Goal: Information Seeking & Learning: Learn about a topic

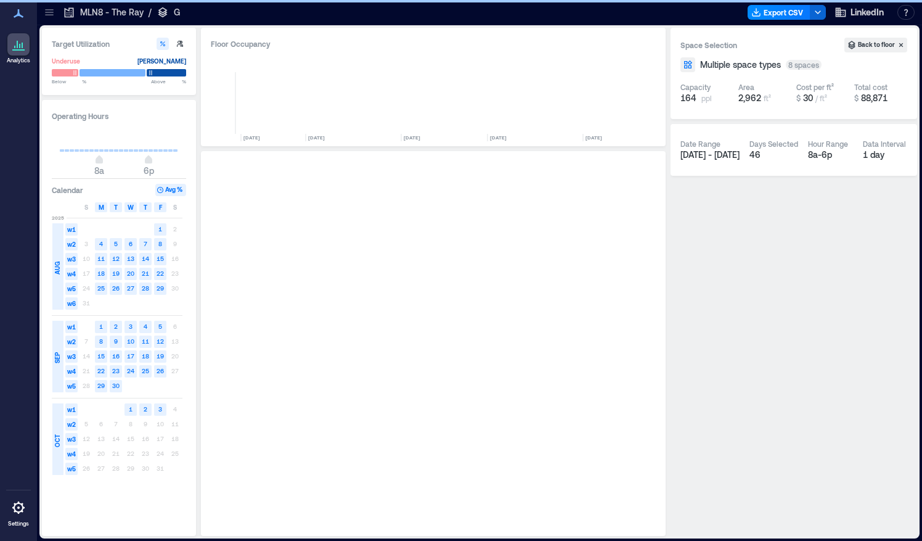
click at [49, 18] on div at bounding box center [49, 12] width 20 height 20
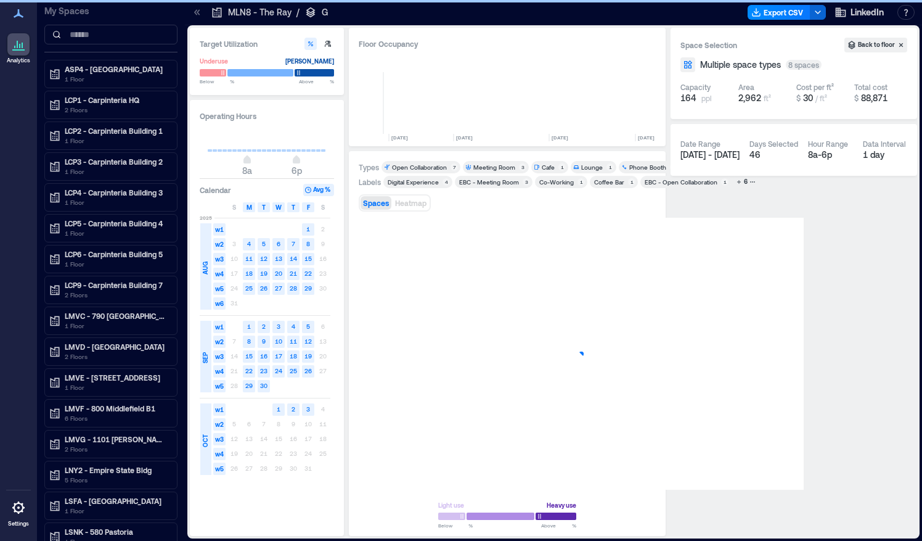
scroll to position [0, 509]
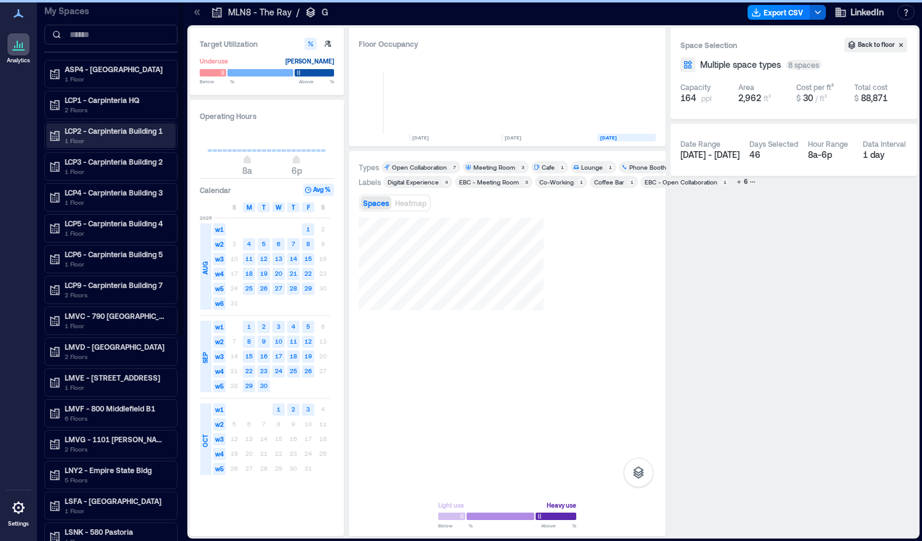
click at [79, 136] on p "1 Floor" at bounding box center [117, 141] width 104 height 10
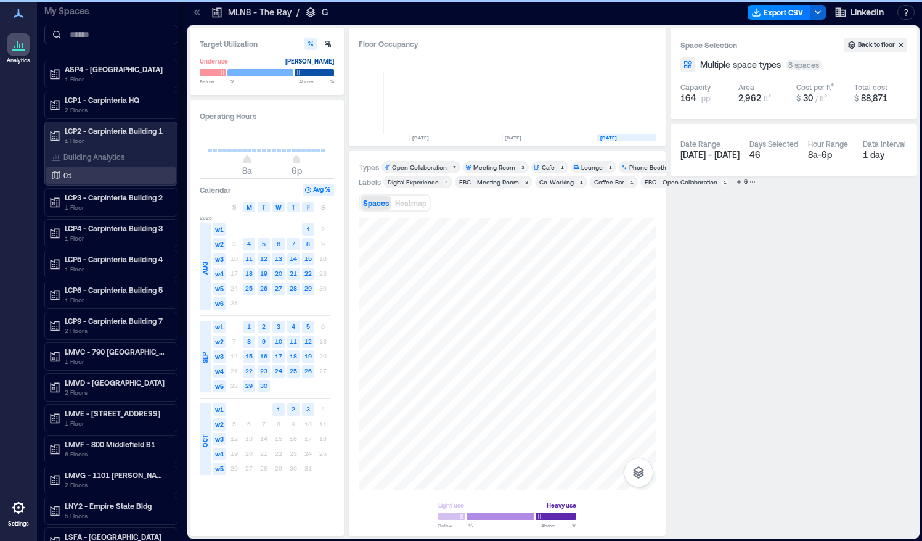
click at [68, 176] on p "01" at bounding box center [67, 175] width 9 height 10
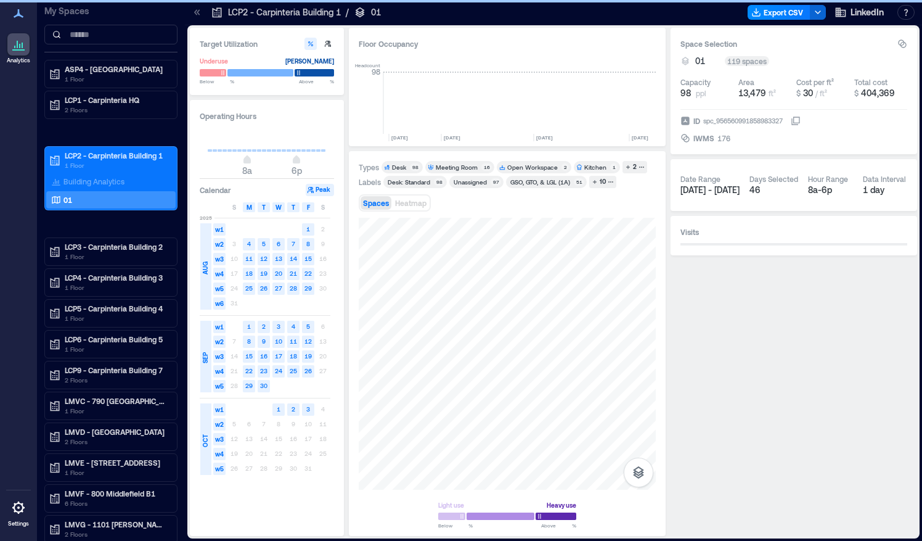
scroll to position [0, 3086]
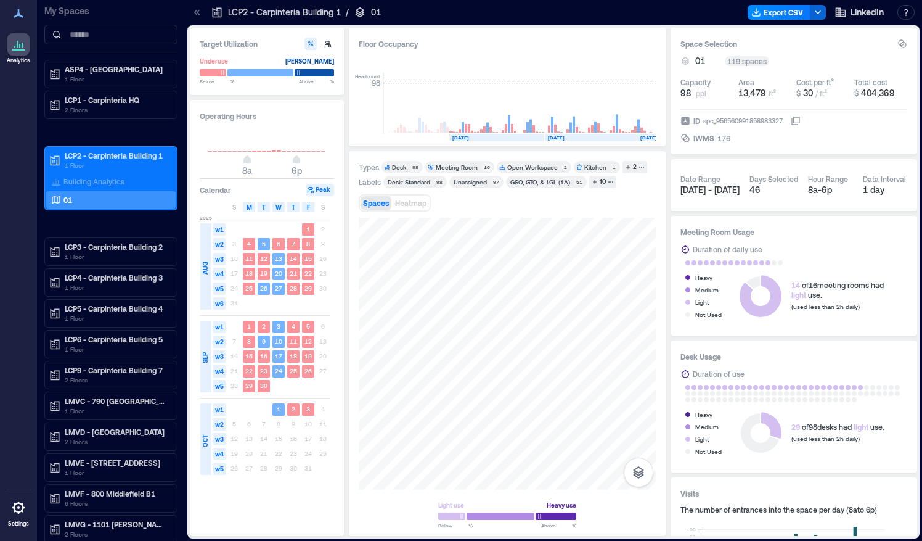
click at [480, 205] on div "Types Desk 98 Meeting Room 16 Open Workspace 2 Kitchen 1 2 Labels Desk: Standar…" at bounding box center [507, 344] width 297 height 366
click at [639, 164] on icon "button" at bounding box center [642, 167] width 6 height 6
click at [461, 166] on div "Meeting Room" at bounding box center [457, 167] width 42 height 9
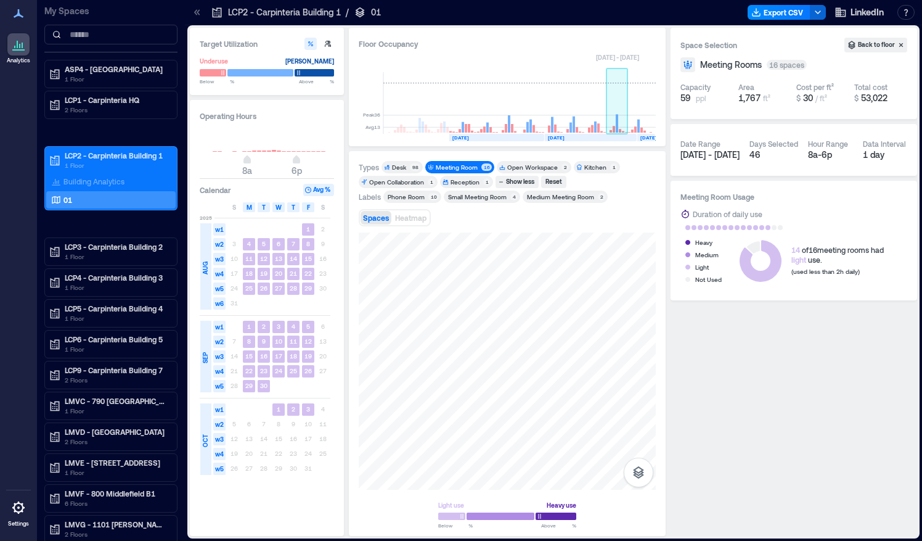
click at [622, 124] on rect at bounding box center [618, 103] width 22 height 62
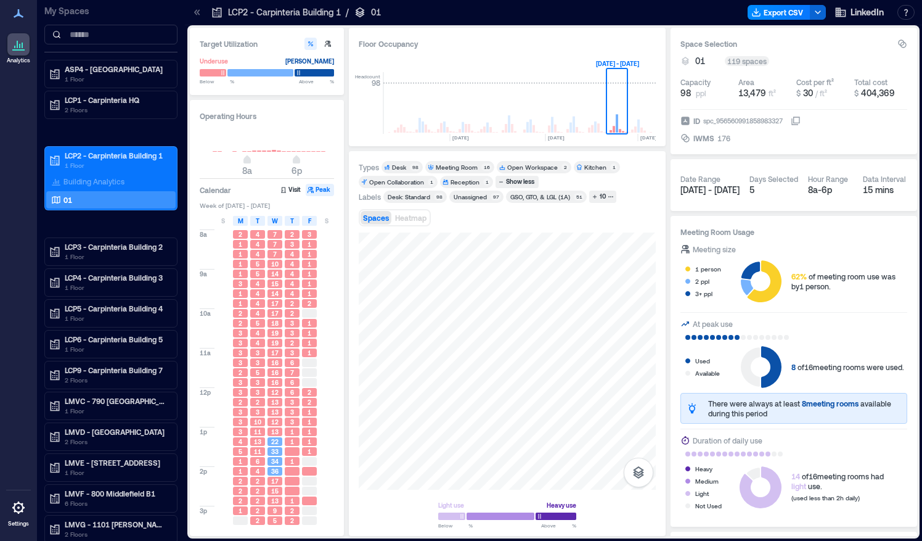
click at [459, 165] on div "Meeting Room" at bounding box center [457, 167] width 42 height 9
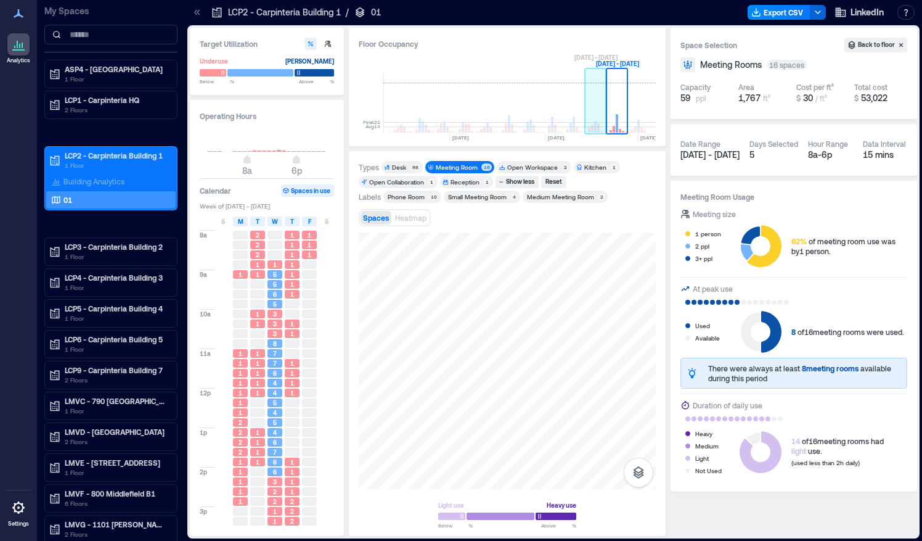
click at [595, 128] on rect at bounding box center [595, 126] width 2 height 11
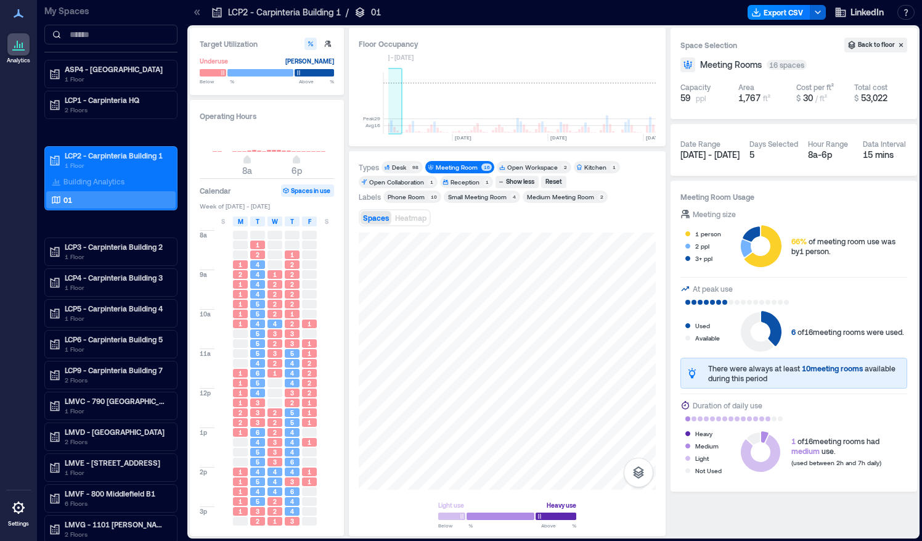
scroll to position [0, 2958]
click at [550, 120] on rect at bounding box center [551, 103] width 22 height 62
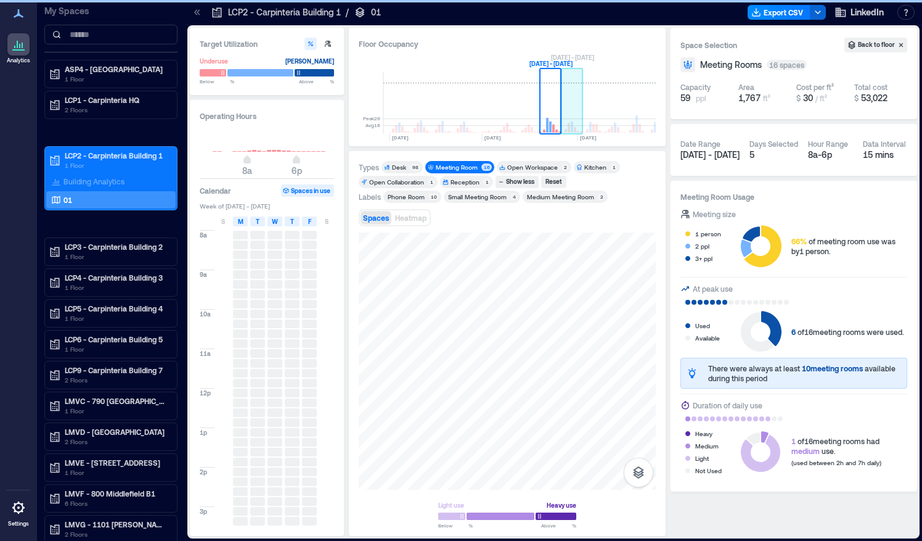
scroll to position [0, 2987]
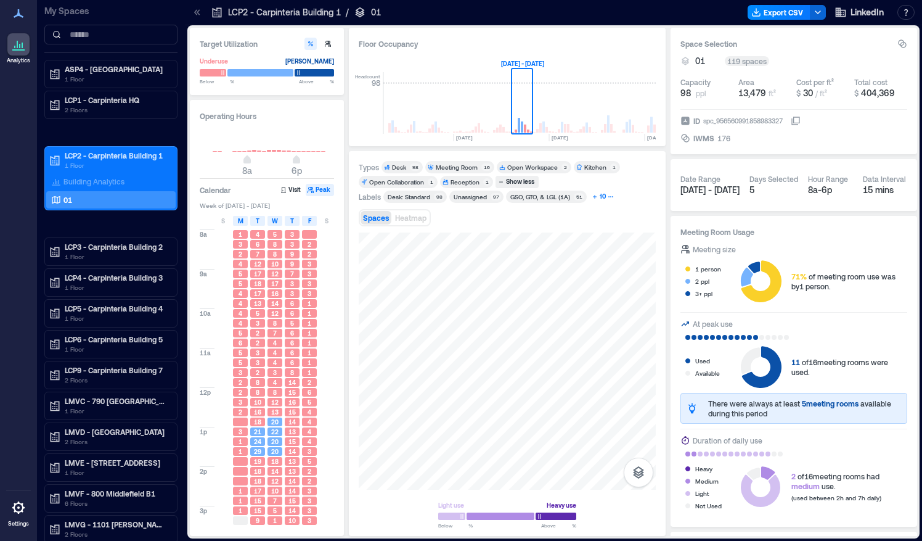
click at [601, 198] on div "10" at bounding box center [603, 196] width 10 height 11
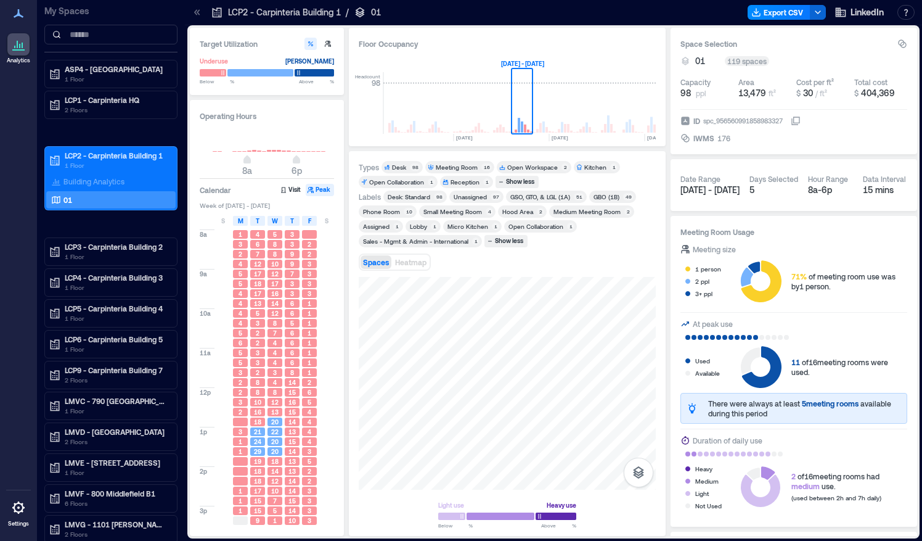
click at [586, 210] on div "Medium Meeting Room" at bounding box center [587, 211] width 67 height 9
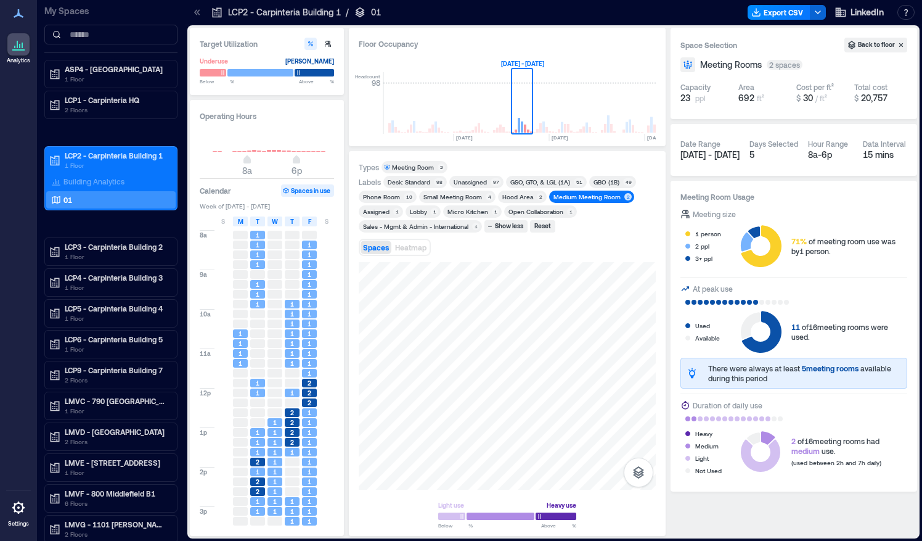
click at [465, 197] on div "Small Meeting Room" at bounding box center [452, 196] width 59 height 9
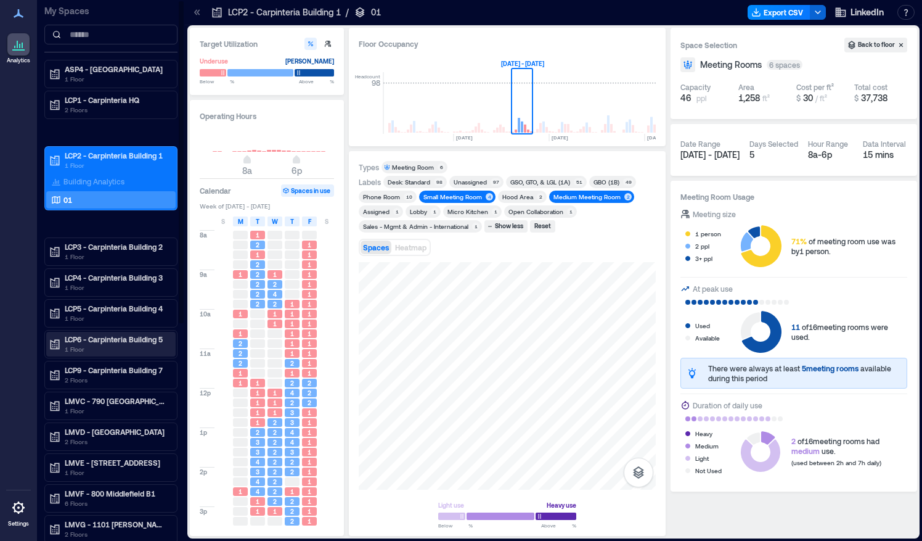
click at [126, 344] on p "1 Floor" at bounding box center [117, 349] width 104 height 10
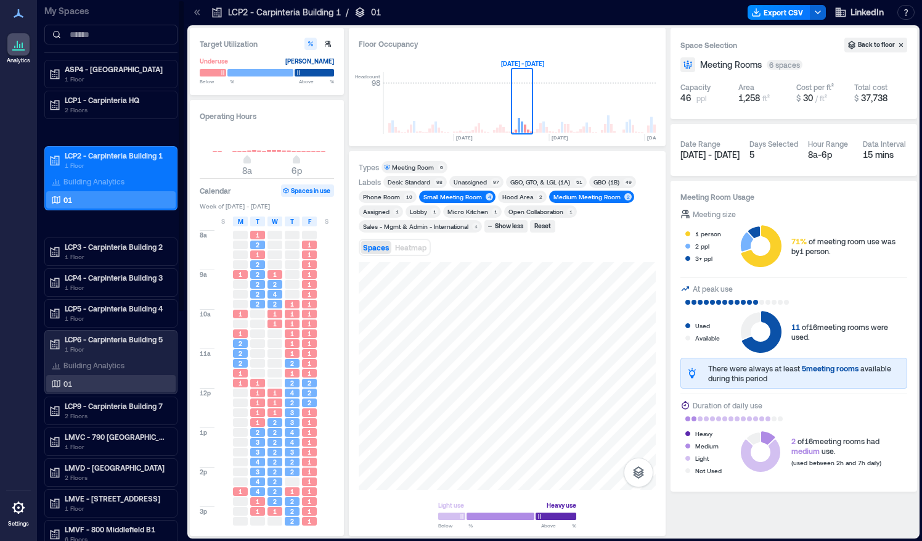
click at [87, 381] on div "01" at bounding box center [109, 383] width 120 height 12
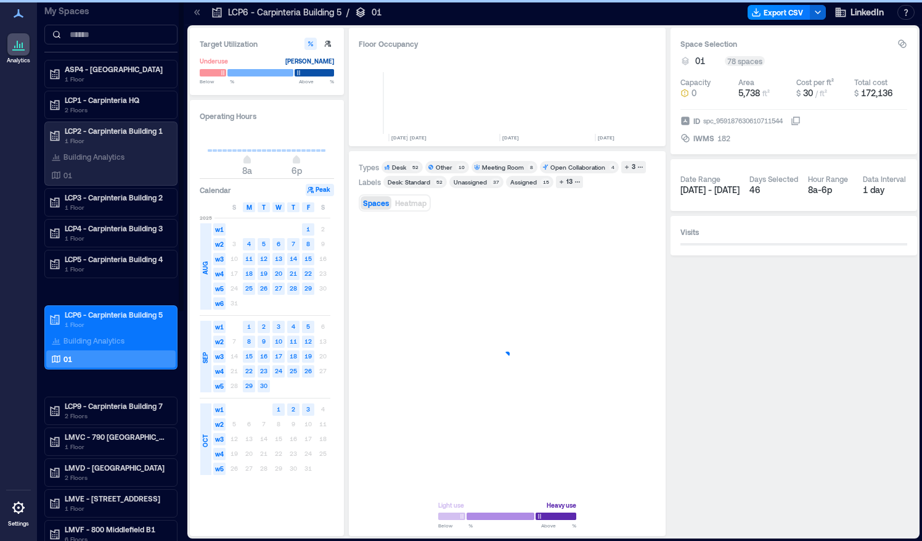
scroll to position [0, 3052]
click at [631, 164] on div "3" at bounding box center [633, 167] width 7 height 11
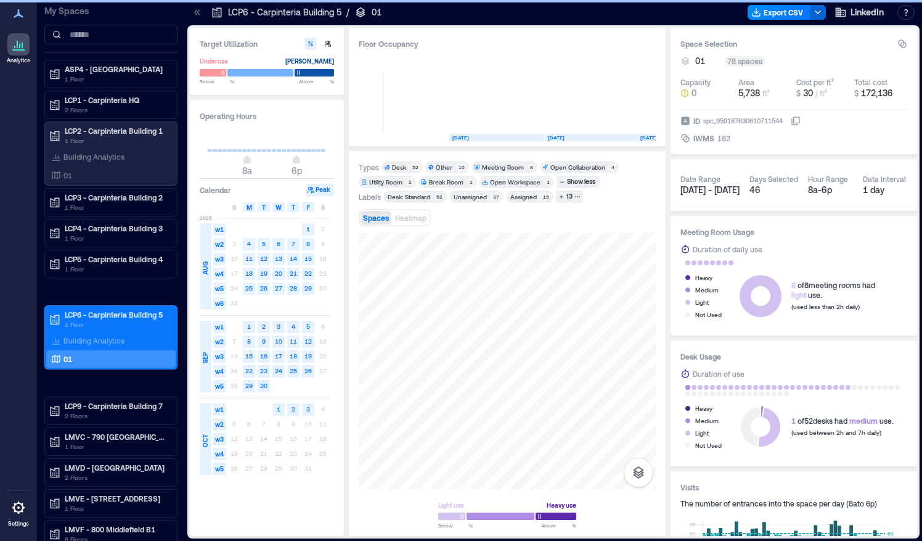
click at [502, 164] on div "Meeting Room" at bounding box center [503, 167] width 42 height 9
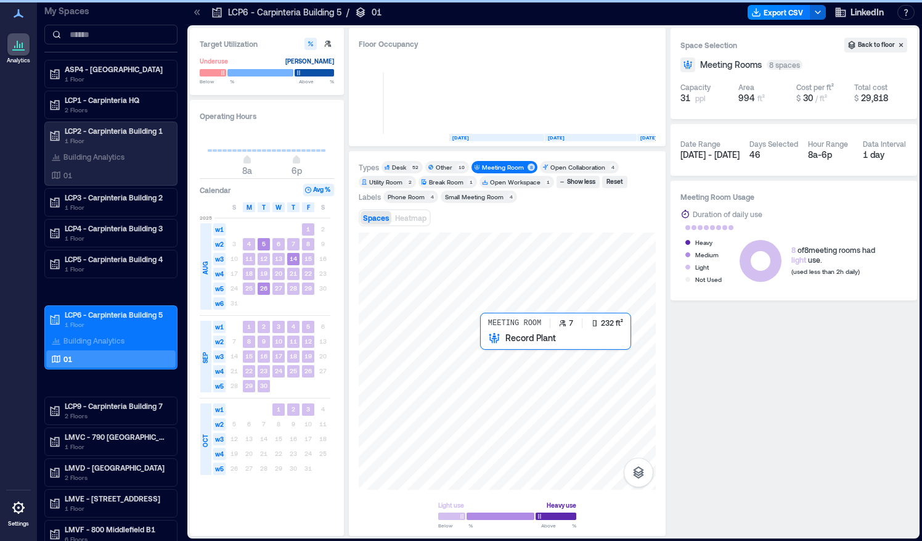
click at [647, 302] on div at bounding box center [507, 360] width 297 height 257
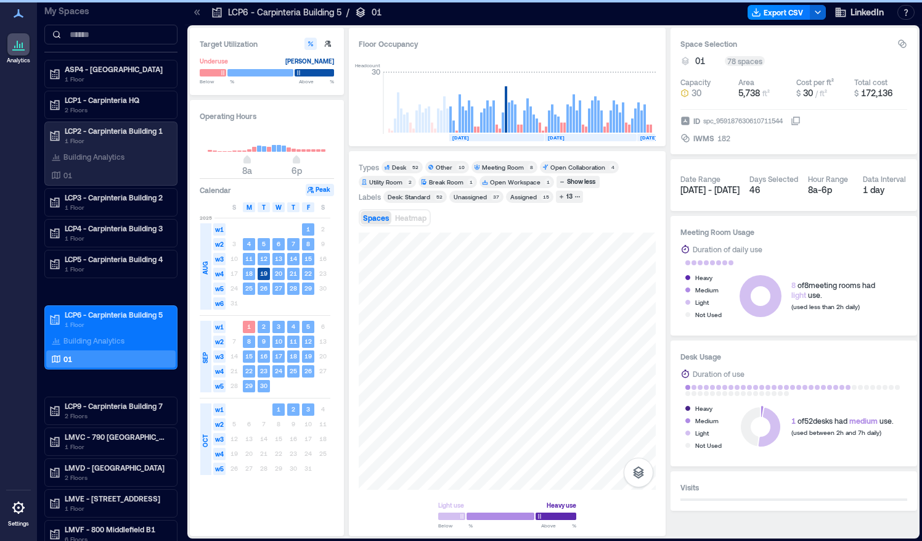
click at [504, 168] on div "Meeting Room" at bounding box center [503, 167] width 42 height 9
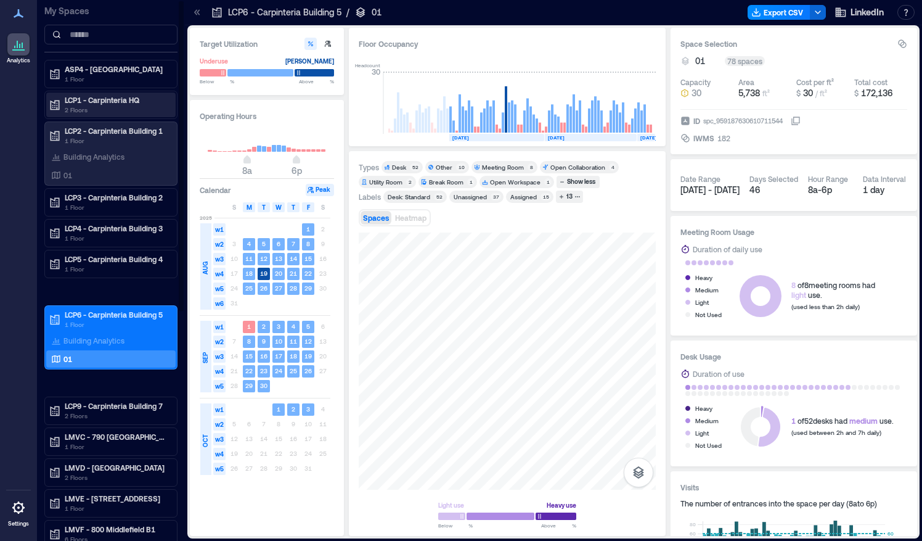
click at [102, 96] on p "LCP1 - Carpinteria HQ" at bounding box center [117, 100] width 104 height 10
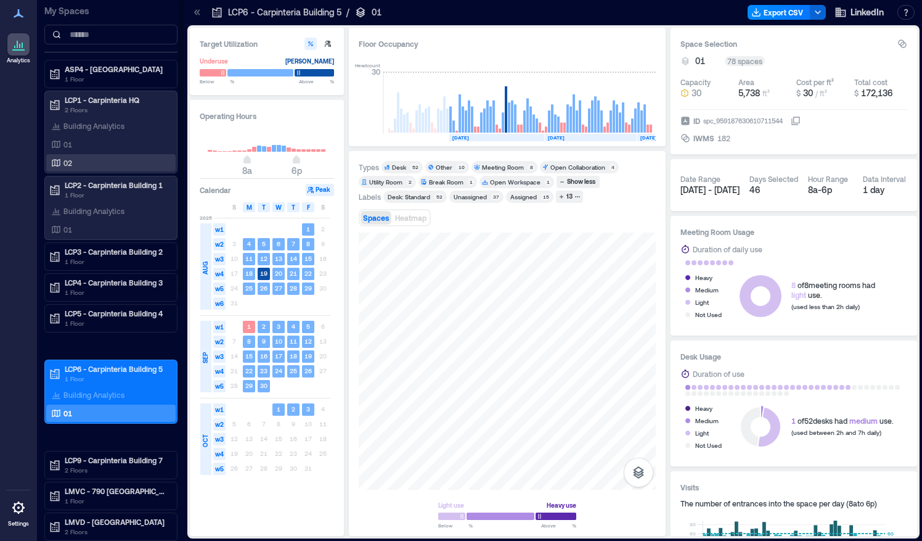
click at [83, 157] on div "02" at bounding box center [109, 163] width 120 height 12
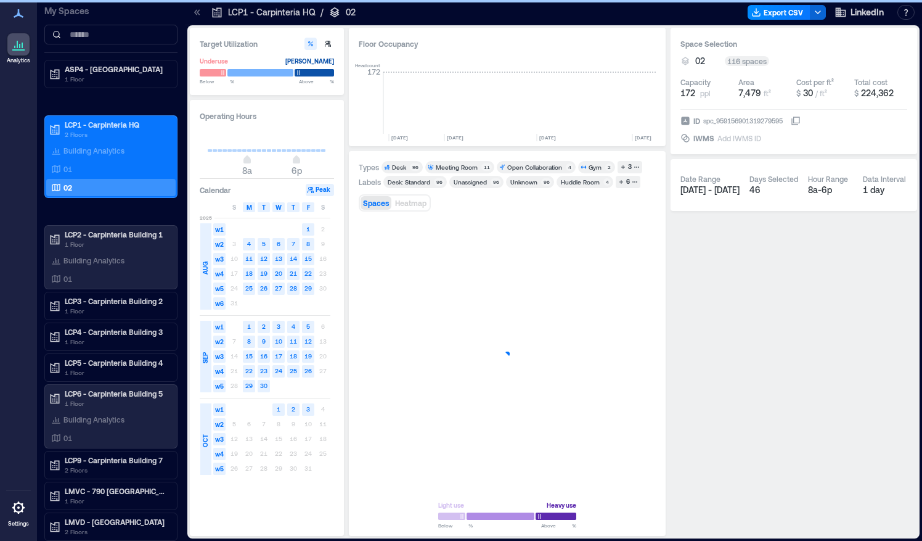
scroll to position [0, 3089]
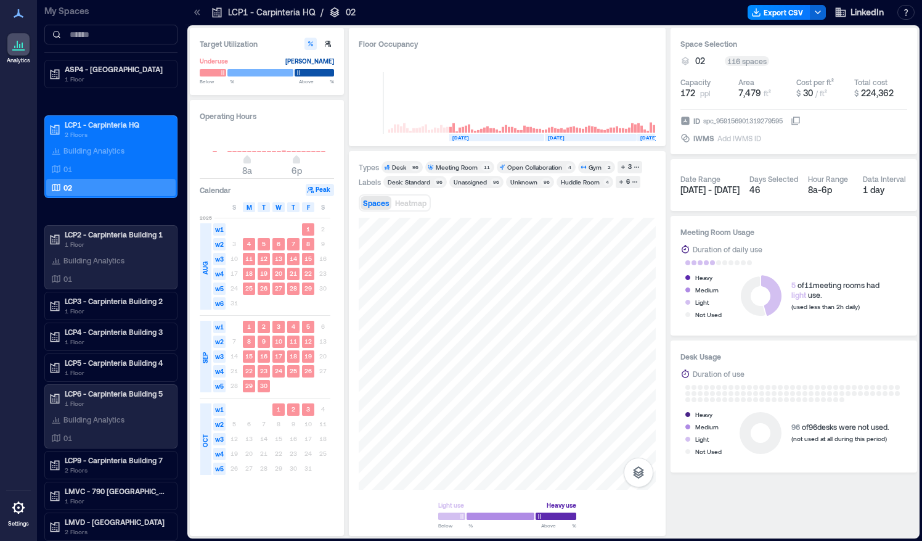
click at [466, 166] on div "Meeting Room" at bounding box center [457, 167] width 42 height 9
